Goal: Use online tool/utility

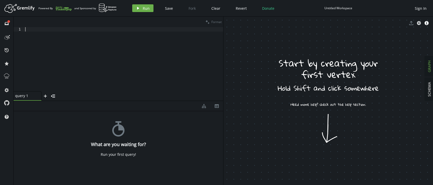
click at [87, 42] on div at bounding box center [123, 63] width 199 height 73
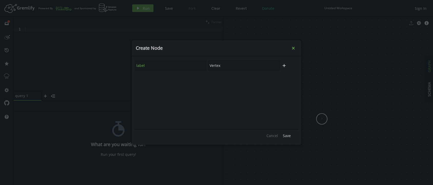
click at [294, 48] on icon "Close" at bounding box center [293, 48] width 3 height 3
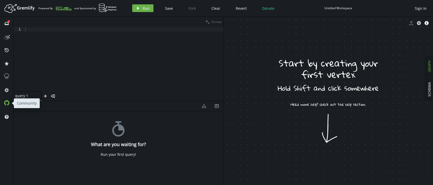
click at [8, 101] on icon at bounding box center [6, 102] width 5 height 5
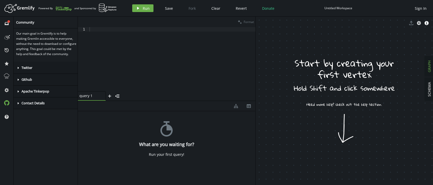
click at [51, 97] on div "caret-right Apache Tinkerpop" at bounding box center [47, 92] width 66 height 12
